Goal: Communication & Community: Connect with others

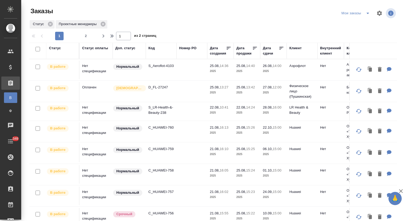
scroll to position [168, 0]
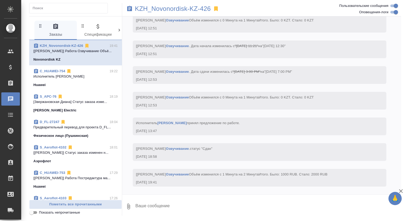
scroll to position [615, 0]
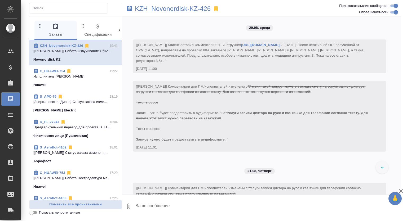
scroll to position [615, 0]
